Goal: Information Seeking & Learning: Learn about a topic

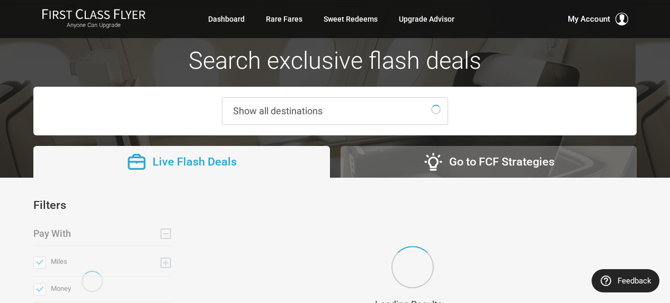
click at [278, 114] on span "Show all destinations" at bounding box center [277, 110] width 89 height 11
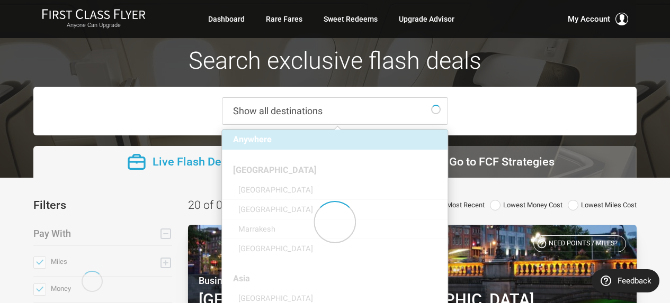
click at [510, 114] on div "Show all destinations Anywhere Africa Cairo Casablanca Marrakesh Rabat Asia Bei…" at bounding box center [334, 111] width 603 height 49
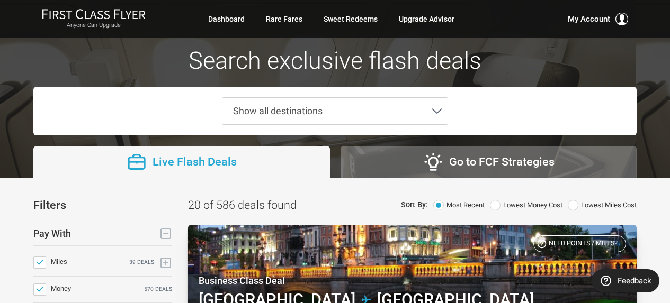
click at [259, 117] on span "Show all destinations" at bounding box center [326, 111] width 209 height 26
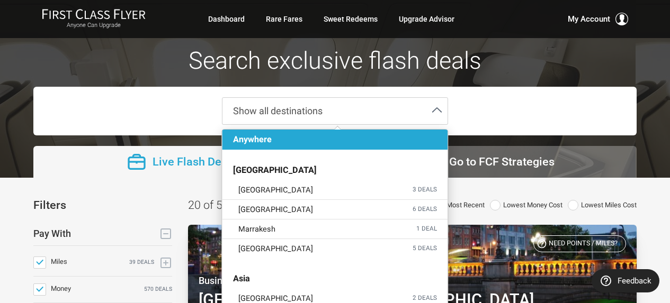
click at [528, 103] on div "Show all destinations Anywhere Africa Cairo 3 deals Casablanca 6 deals Marrakes…" at bounding box center [334, 111] width 603 height 49
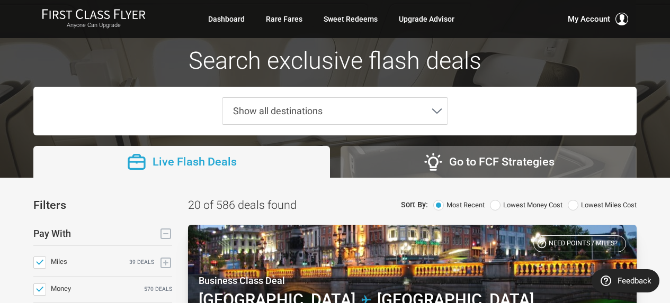
click at [294, 107] on span "Show all destinations" at bounding box center [277, 110] width 89 height 11
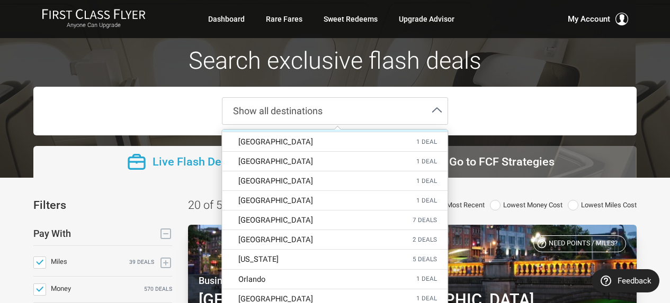
scroll to position [1694, 0]
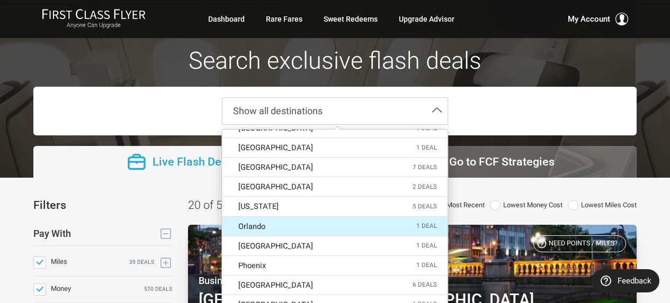
click at [336, 230] on label "Orlando 1 deal" at bounding box center [334, 226] width 225 height 19
click at [0, 0] on input "Orlando 1 deal" at bounding box center [0, 0] width 0 height 0
